Goal: Communication & Community: Answer question/provide support

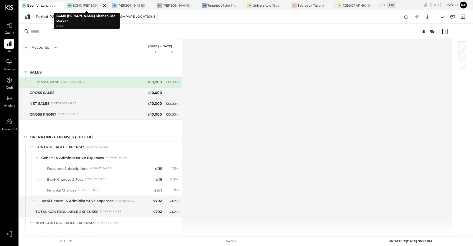
click at [105, 6] on icon at bounding box center [104, 5] width 7 height 6
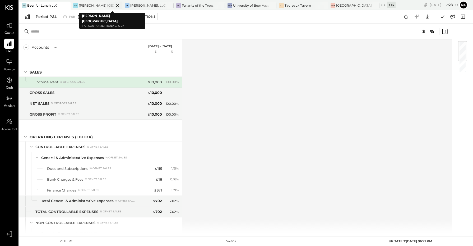
click at [116, 8] on icon at bounding box center [117, 5] width 7 height 6
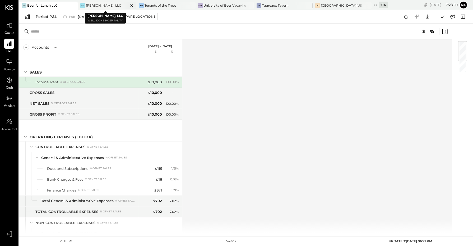
click at [129, 6] on icon at bounding box center [132, 5] width 7 height 6
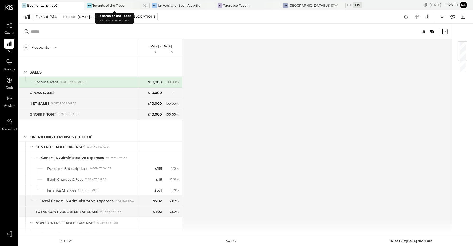
click at [145, 6] on icon at bounding box center [145, 5] width 7 height 6
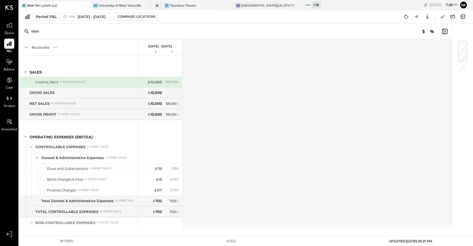
click at [160, 6] on icon at bounding box center [157, 5] width 7 height 6
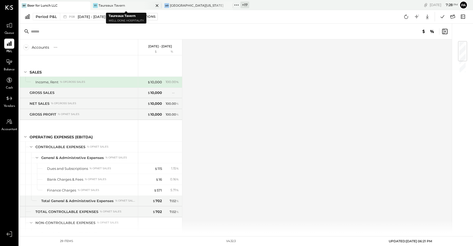
click at [158, 4] on icon at bounding box center [157, 5] width 3 height 3
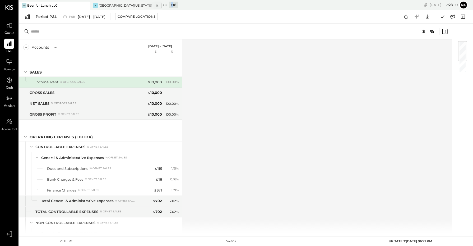
click at [158, 4] on icon at bounding box center [157, 5] width 7 height 6
click at [93, 4] on icon at bounding box center [93, 5] width 7 height 7
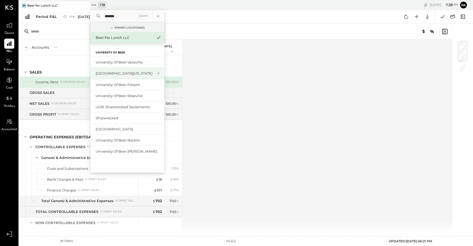
type input "*******"
click at [138, 73] on div "[GEOGRAPHIC_DATA][US_STATE]" at bounding box center [124, 73] width 57 height 5
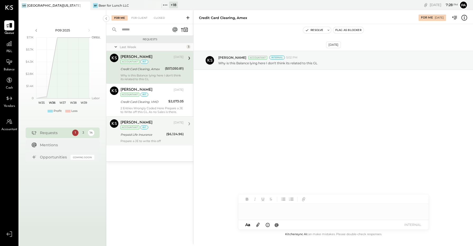
click at [146, 129] on div "int" at bounding box center [144, 127] width 8 height 4
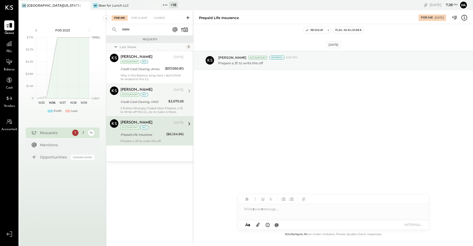
click at [145, 107] on div "2 Entries Wrongly Coded Here Prepare a JE to Write off this GL. As no Sales is …" at bounding box center [152, 109] width 63 height 7
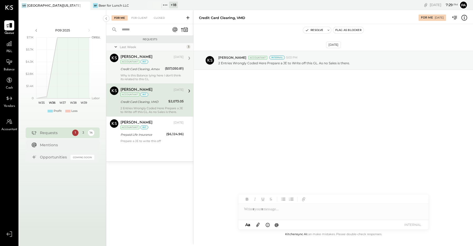
click at [152, 72] on div "[PERSON_NAME][DEMOGRAPHIC_DATA] [DATE] Accountant int Credit Card Clearing, Ame…" at bounding box center [152, 67] width 63 height 27
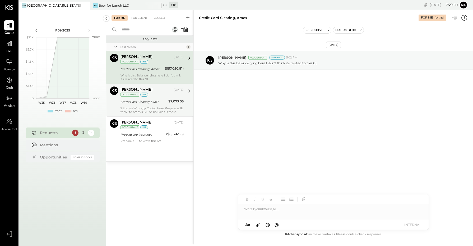
click at [141, 14] on div "For Me For Client Closed" at bounding box center [149, 17] width 87 height 14
click at [141, 19] on div "For Client" at bounding box center [139, 17] width 21 height 5
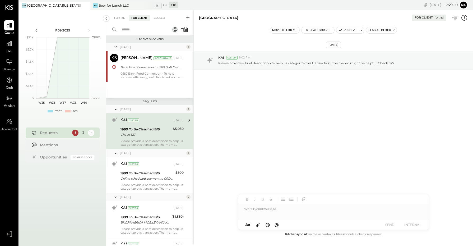
click at [110, 3] on div "Beer for Lunch LLC" at bounding box center [114, 5] width 30 height 4
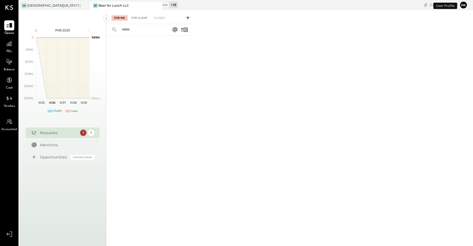
click at [137, 15] on div "For Client" at bounding box center [139, 17] width 21 height 5
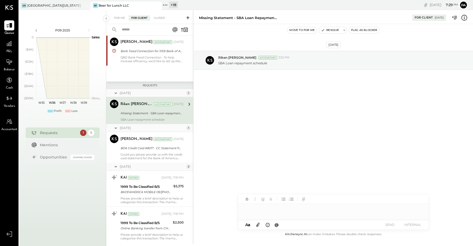
scroll to position [30, 0]
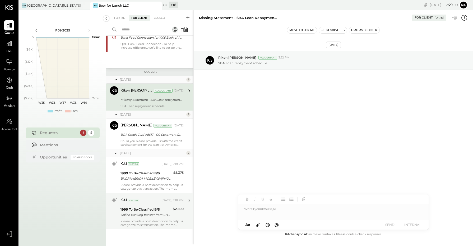
click at [146, 210] on div "1999 To Be Classified B/S" at bounding box center [146, 209] width 51 height 5
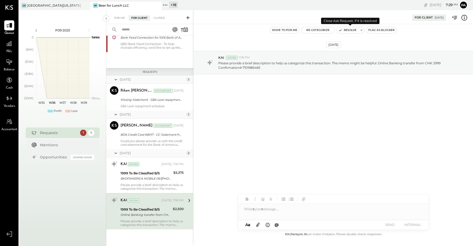
click at [348, 30] on button "Resolve" at bounding box center [348, 30] width 22 height 6
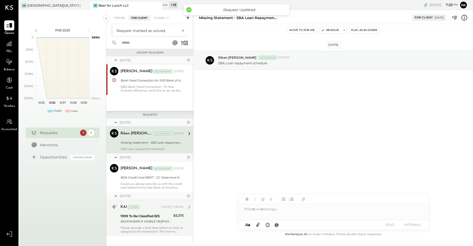
click at [148, 218] on div "1999 To Be Classified B/S" at bounding box center [146, 215] width 51 height 5
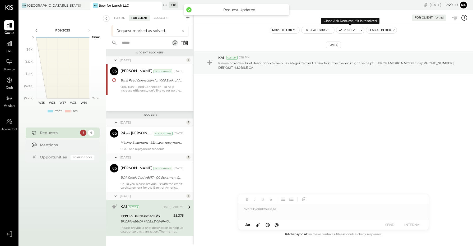
click at [349, 30] on button "Resolve" at bounding box center [348, 30] width 22 height 6
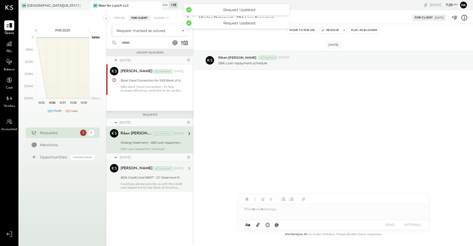
click at [156, 183] on div "Could you please provide us with the credit card statement for the Bank of Amer…" at bounding box center [152, 185] width 63 height 7
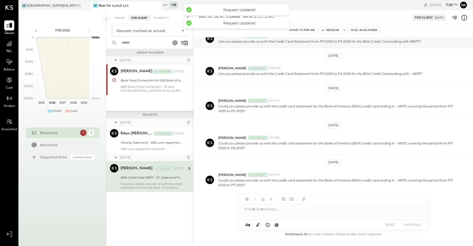
scroll to position [22, 0]
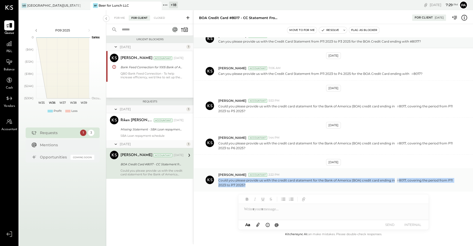
drag, startPoint x: 218, startPoint y: 180, endPoint x: 250, endPoint y: 186, distance: 32.2
click at [250, 186] on p "Could you please provide us with the credit card statement for the Bank of Amer…" at bounding box center [337, 182] width 238 height 9
copy p "Could you please provide us with the credit card statement for the Bank of Amer…"
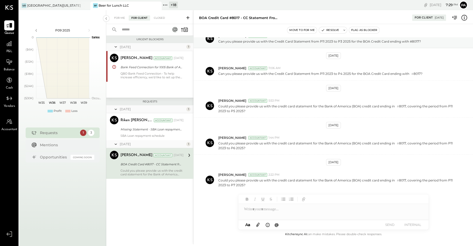
click at [261, 209] on div at bounding box center [334, 209] width 190 height 11
paste div
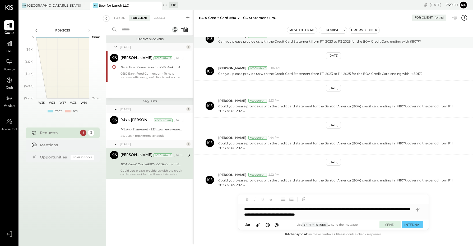
click at [393, 225] on button "SEND" at bounding box center [390, 224] width 21 height 7
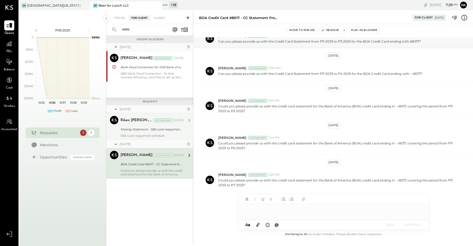
click at [152, 130] on div "Missing Statement - SBA Loan repayment schedule" at bounding box center [152, 129] width 62 height 5
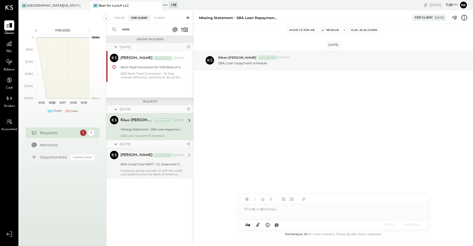
scroll to position [62, 0]
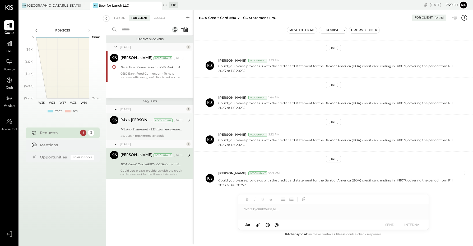
click at [149, 130] on div "Missing Statement - SBA Loan repayment schedule" at bounding box center [152, 129] width 62 height 5
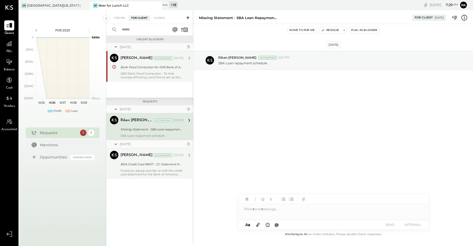
click at [152, 73] on div "QBO Bank Feed Connection - To help increase efficiency, we’d like to set up the…" at bounding box center [152, 75] width 63 height 7
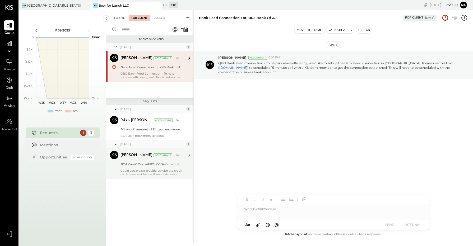
click at [125, 17] on div "For Me" at bounding box center [120, 17] width 16 height 5
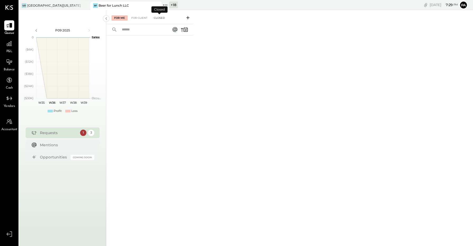
click at [163, 18] on div "Closed" at bounding box center [159, 17] width 16 height 5
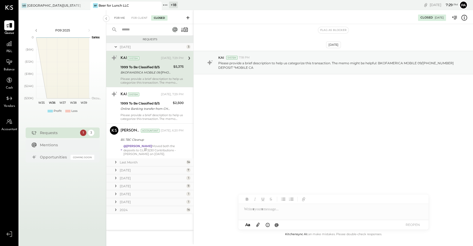
click at [121, 18] on div "For Me" at bounding box center [120, 17] width 16 height 5
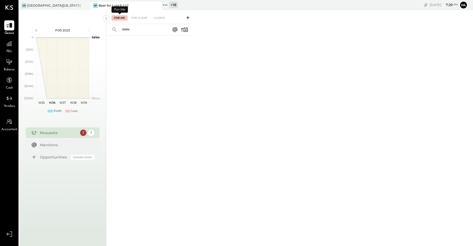
click at [127, 29] on input "text" at bounding box center [143, 29] width 48 height 9
click at [143, 16] on div "For Client" at bounding box center [139, 17] width 21 height 5
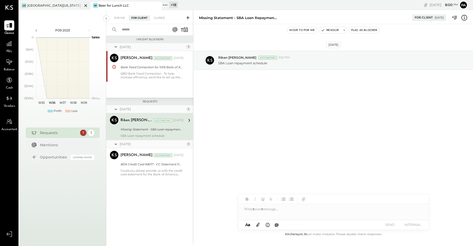
click at [52, 6] on div "[GEOGRAPHIC_DATA][US_STATE]" at bounding box center [54, 5] width 54 height 4
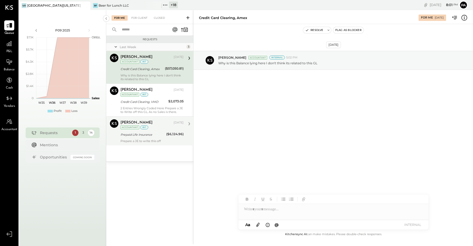
click at [142, 136] on div "Prepaid Life Insurance" at bounding box center [143, 134] width 44 height 5
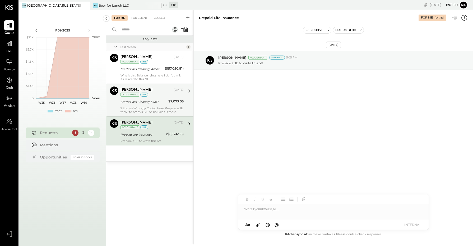
click at [150, 105] on div "Credit Card Clearing, VMD" at bounding box center [144, 102] width 46 height 6
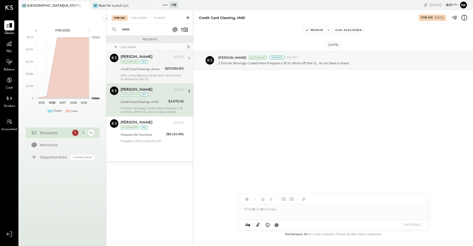
click at [139, 72] on div "Credit Card Clearing, Amex" at bounding box center [142, 68] width 43 height 5
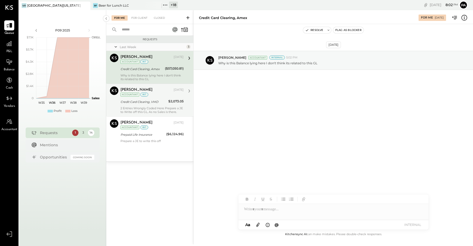
click at [152, 109] on div "2 Entries Wrongly Coded Here Prepare a JE to Write off this GL. As no Sales is …" at bounding box center [152, 109] width 63 height 7
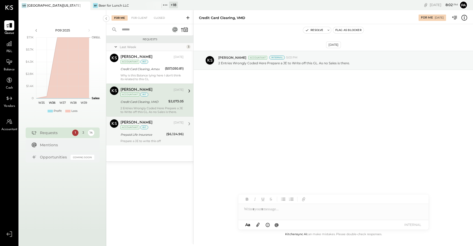
click at [143, 136] on div "Prepaid Life Insurance" at bounding box center [143, 134] width 44 height 5
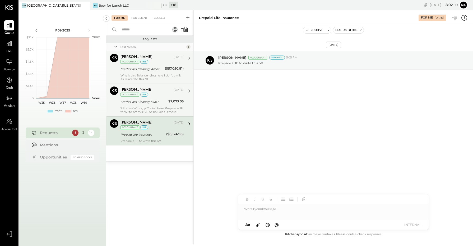
click at [145, 77] on div "Why is this Balance lying here I don't think its related to this GL" at bounding box center [152, 77] width 63 height 7
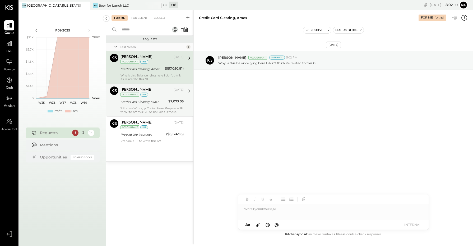
click at [146, 100] on div "Credit Card Clearing, VMD" at bounding box center [144, 101] width 46 height 5
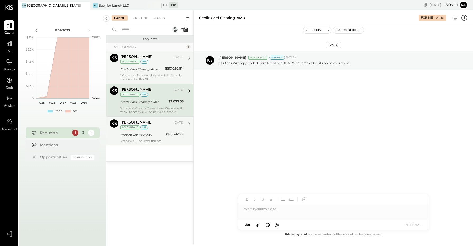
click at [148, 133] on div "Prepaid Life Insurance" at bounding box center [143, 134] width 44 height 5
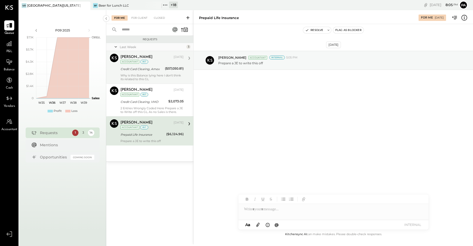
click at [138, 15] on div "For Client" at bounding box center [139, 17] width 21 height 5
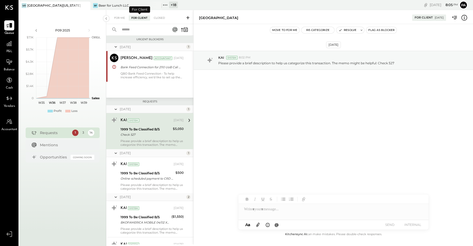
click at [140, 30] on input "text" at bounding box center [143, 29] width 48 height 9
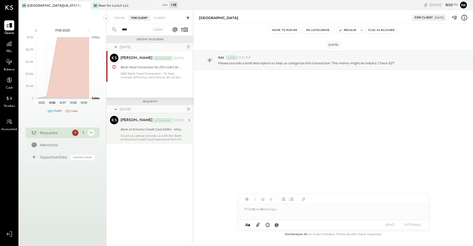
type input "****"
click at [147, 123] on div "[PERSON_NAME] Accountant [DATE]" at bounding box center [152, 120] width 63 height 7
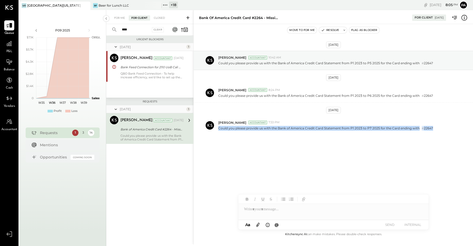
drag, startPoint x: 218, startPoint y: 129, endPoint x: 439, endPoint y: 135, distance: 221.4
click at [439, 135] on div "[DATE] [PERSON_NAME] Accountant 10:42 AM Could you please provide us with the B…" at bounding box center [334, 105] width 280 height 137
copy p "Could you please provide us with the Bank of America Credit Card Statement from…"
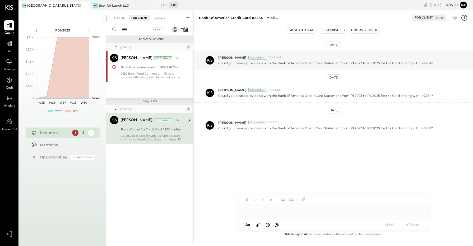
click at [278, 205] on div at bounding box center [334, 209] width 190 height 11
paste div
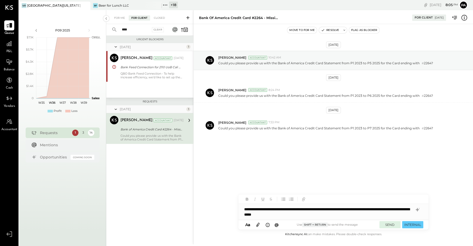
click at [392, 225] on button "SEND" at bounding box center [390, 224] width 21 height 7
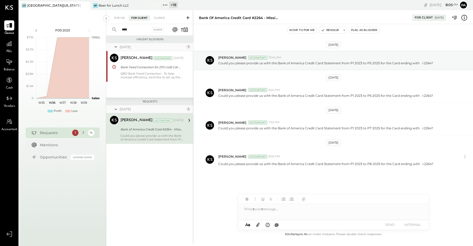
click at [131, 27] on input "****" at bounding box center [135, 29] width 32 height 9
drag, startPoint x: 131, startPoint y: 29, endPoint x: 117, endPoint y: 30, distance: 14.3
click at [117, 30] on div "**** Clear" at bounding box center [139, 29] width 66 height 11
click at [136, 30] on input "****" at bounding box center [135, 29] width 32 height 9
drag, startPoint x: 134, startPoint y: 31, endPoint x: 104, endPoint y: 31, distance: 30.4
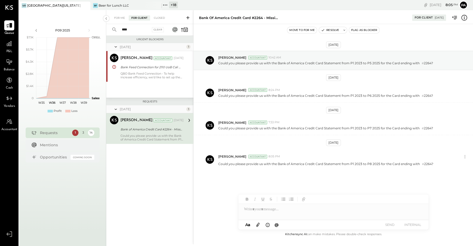
click at [104, 31] on div "P09 2025 polygon, polyline { transition: fill-opacity 0.1s, stroke-opacity 0.1s…" at bounding box center [246, 133] width 454 height 246
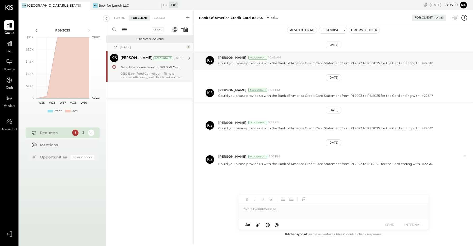
click at [141, 62] on div "[PERSON_NAME] Accountant [DATE]" at bounding box center [152, 58] width 63 height 9
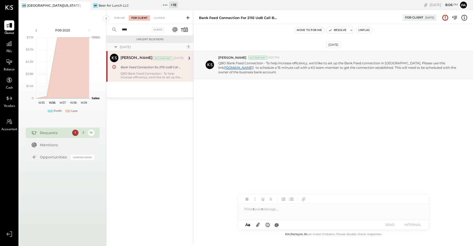
drag, startPoint x: 120, startPoint y: 29, endPoint x: 116, endPoint y: 26, distance: 4.9
click at [114, 29] on div "**** Clear" at bounding box center [139, 29] width 66 height 11
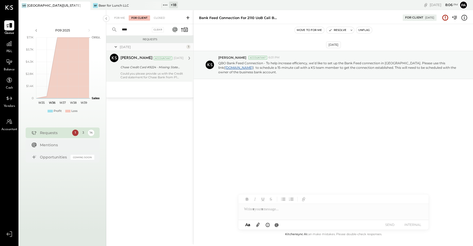
click at [126, 71] on div "[PERSON_NAME] Accountant [DATE] Chase Credit Card #9224 - Missing Statement Cou…" at bounding box center [152, 66] width 63 height 25
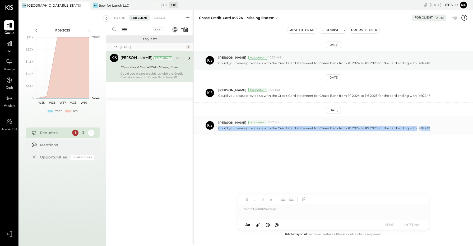
drag, startPoint x: 218, startPoint y: 129, endPoint x: 437, endPoint y: 130, distance: 218.4
click at [437, 130] on div "Could you please provide us with the Credit Card statement for Chase Bank from …" at bounding box center [343, 128] width 251 height 6
copy p "Could you please provide us with the Credit Card statement for Chase Bank from …"
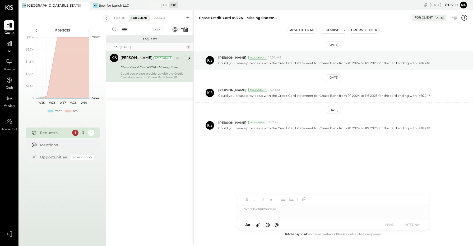
click at [272, 209] on div at bounding box center [334, 212] width 190 height 16
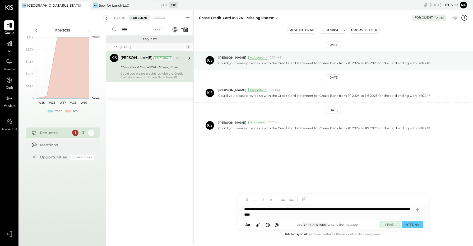
click at [388, 222] on button "SEND" at bounding box center [390, 224] width 21 height 7
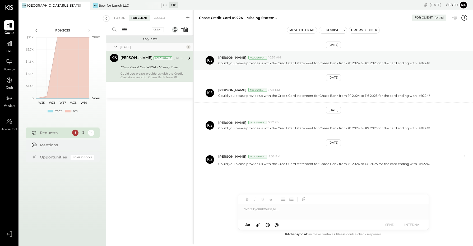
drag, startPoint x: 138, startPoint y: 28, endPoint x: 95, endPoint y: 30, distance: 42.6
click at [95, 30] on div "P09 2025 polygon, polyline { transition: fill-opacity 0.1s, stroke-opacity 0.1s…" at bounding box center [246, 133] width 454 height 246
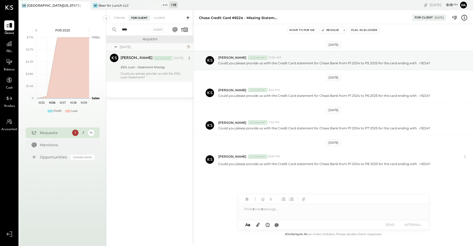
type input "****"
click at [138, 69] on div "EIDL Loan - Statement Missing" at bounding box center [152, 67] width 62 height 5
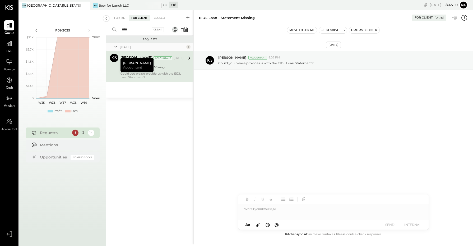
click at [8, 234] on icon at bounding box center [8, 233] width 4 height 3
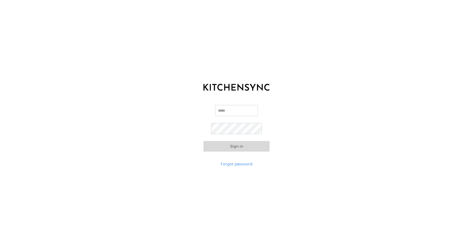
type input "**********"
